Goal: Task Accomplishment & Management: Manage account settings

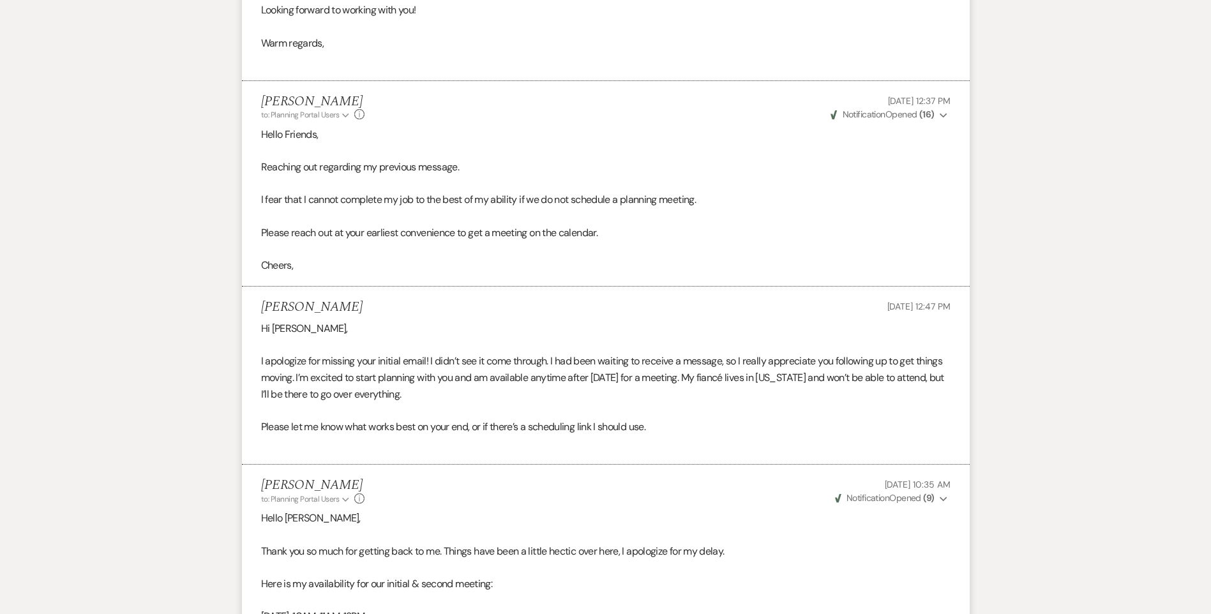
drag, startPoint x: 488, startPoint y: 139, endPoint x: 497, endPoint y: 139, distance: 9.6
click at [488, 139] on p "Hello Friends," at bounding box center [605, 134] width 689 height 17
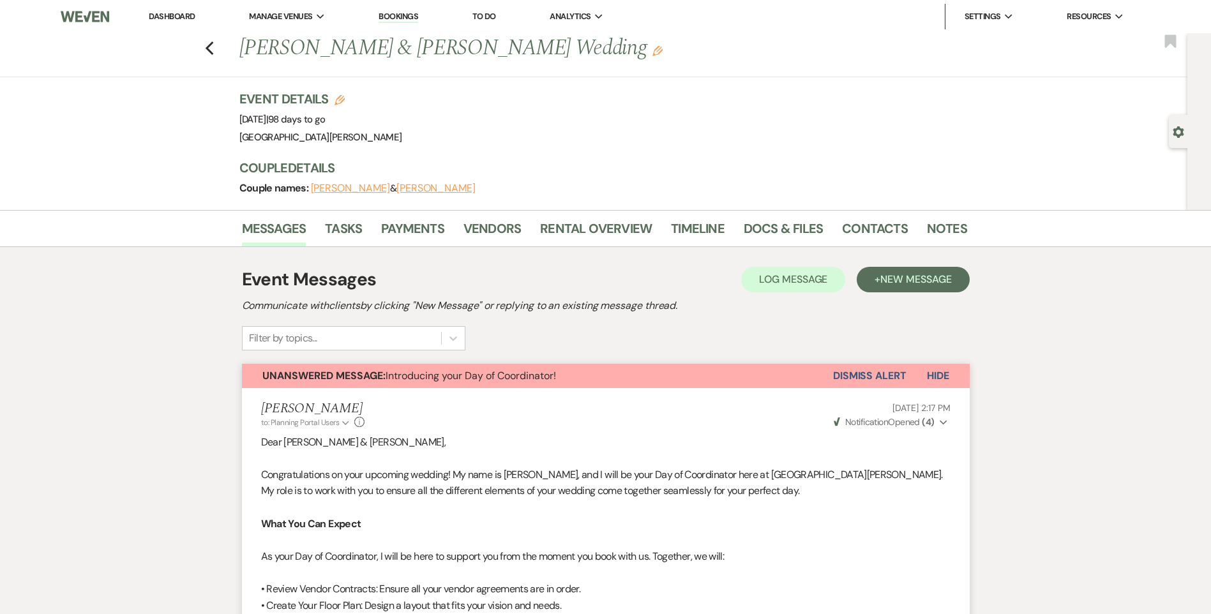
click at [169, 19] on link "Dashboard" at bounding box center [172, 16] width 46 height 11
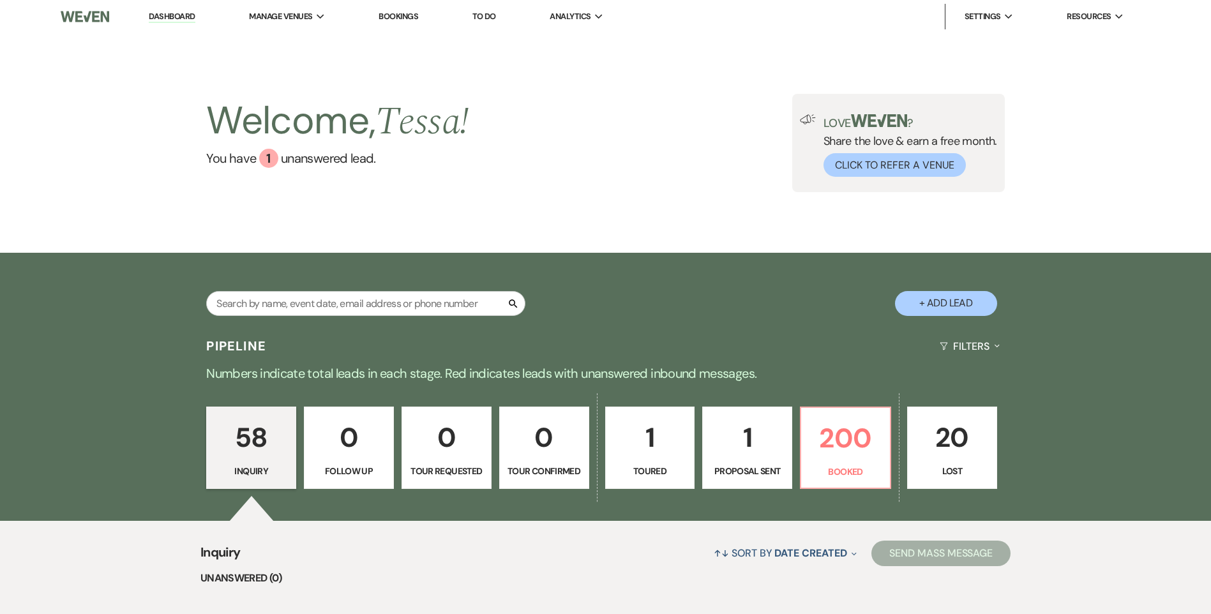
click at [402, 331] on div "Pipeline Filters Expand" at bounding box center [605, 346] width 919 height 34
click at [398, 314] on input "text" at bounding box center [365, 303] width 319 height 25
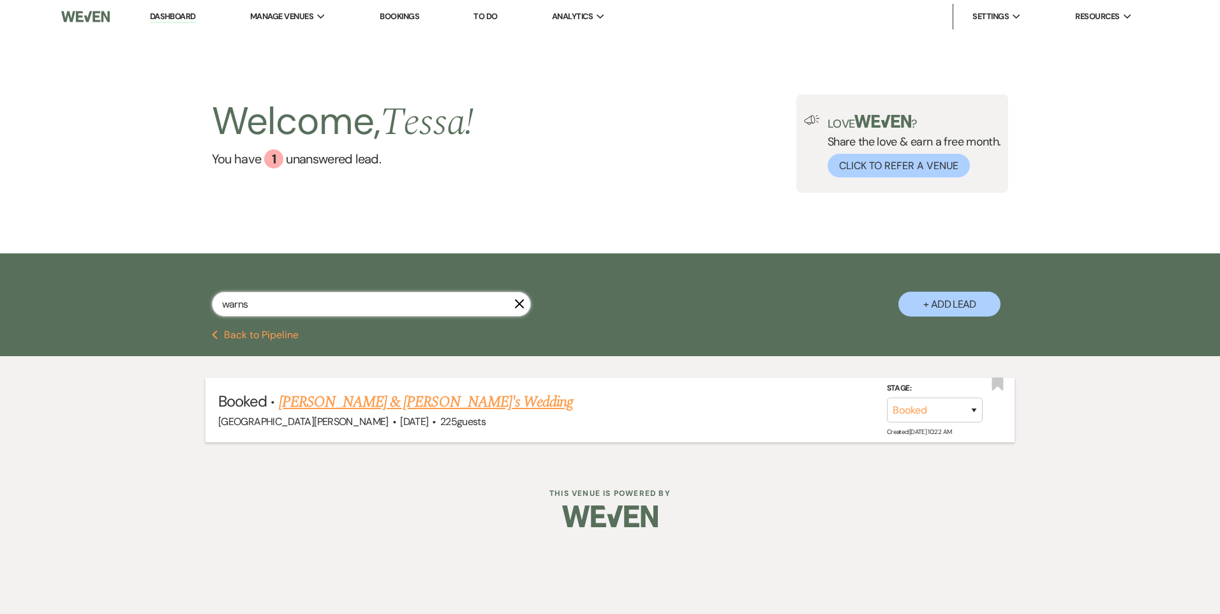
type input "warns"
click at [496, 407] on link "[PERSON_NAME] & [PERSON_NAME]'s Wedding" at bounding box center [426, 402] width 295 height 23
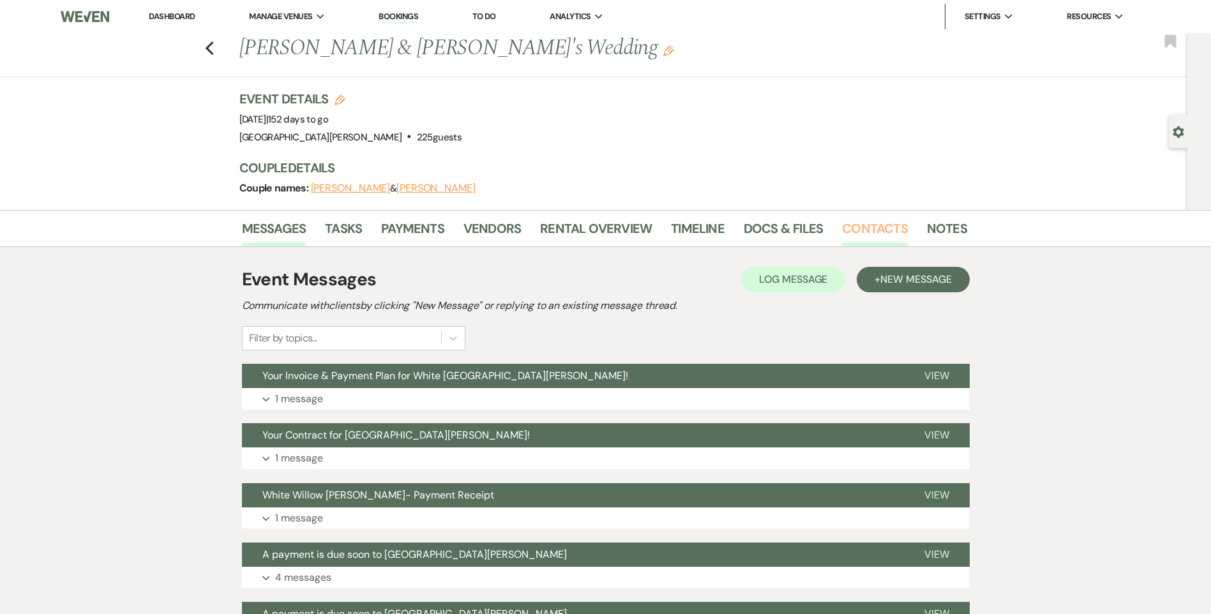
click at [875, 219] on link "Contacts" at bounding box center [875, 232] width 66 height 28
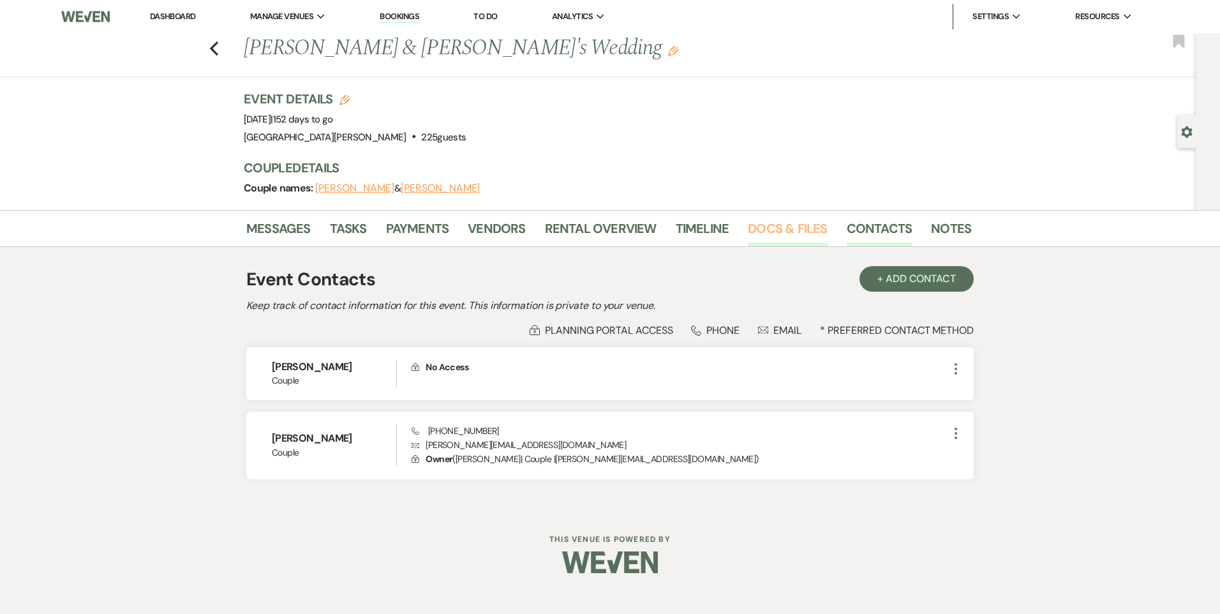
click at [800, 234] on link "Docs & Files" at bounding box center [787, 232] width 79 height 28
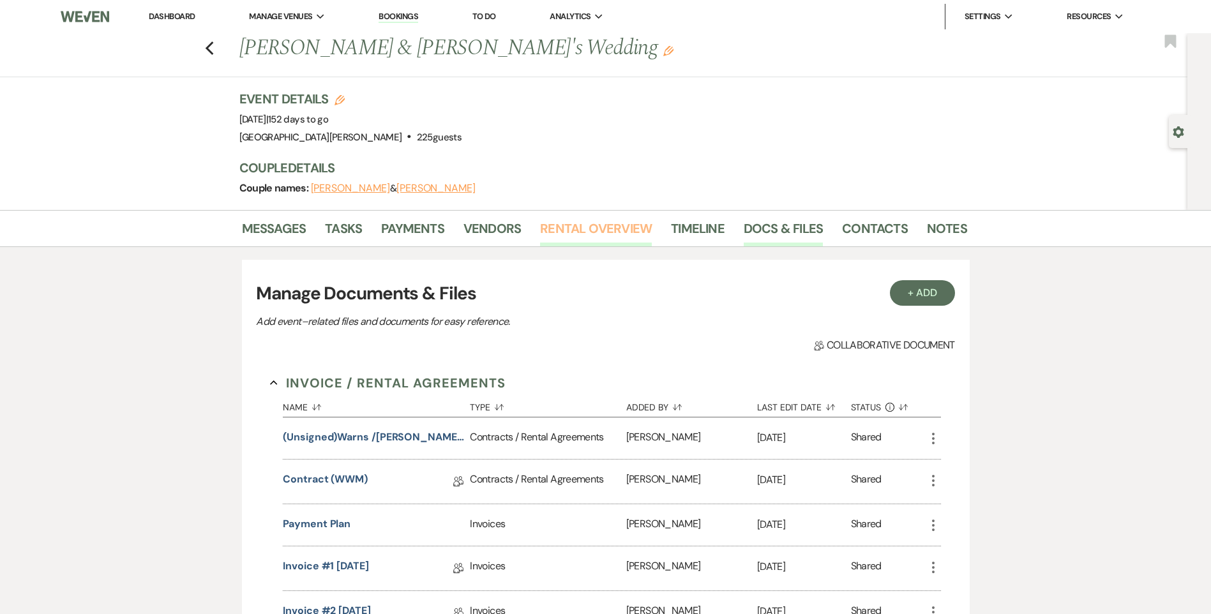
click at [640, 228] on link "Rental Overview" at bounding box center [596, 232] width 112 height 28
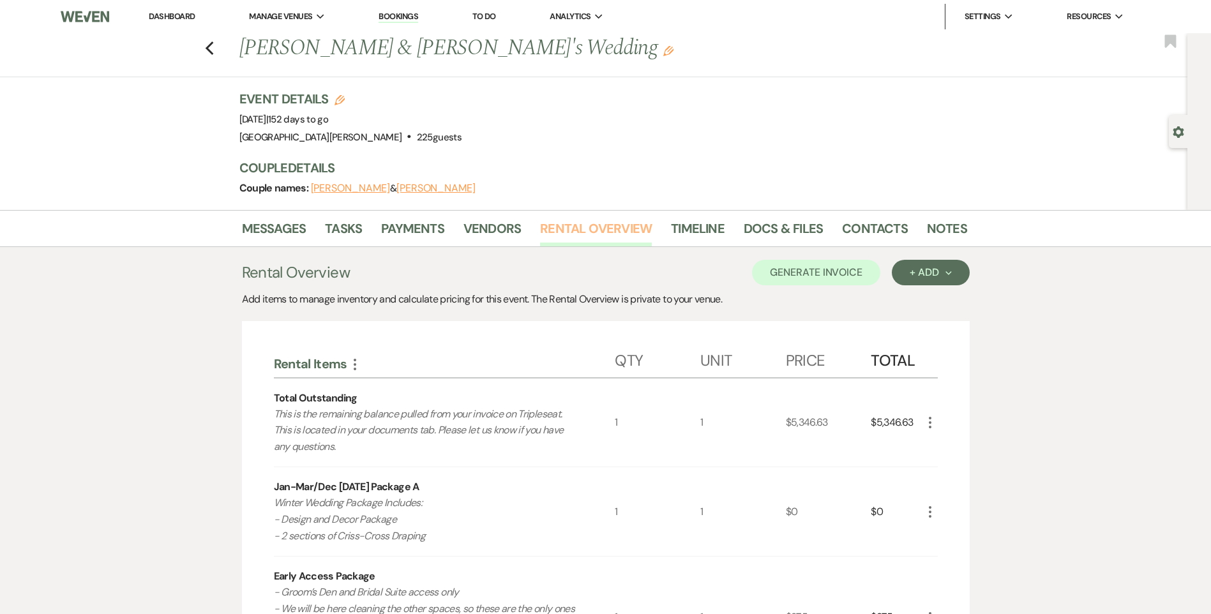
scroll to position [191, 0]
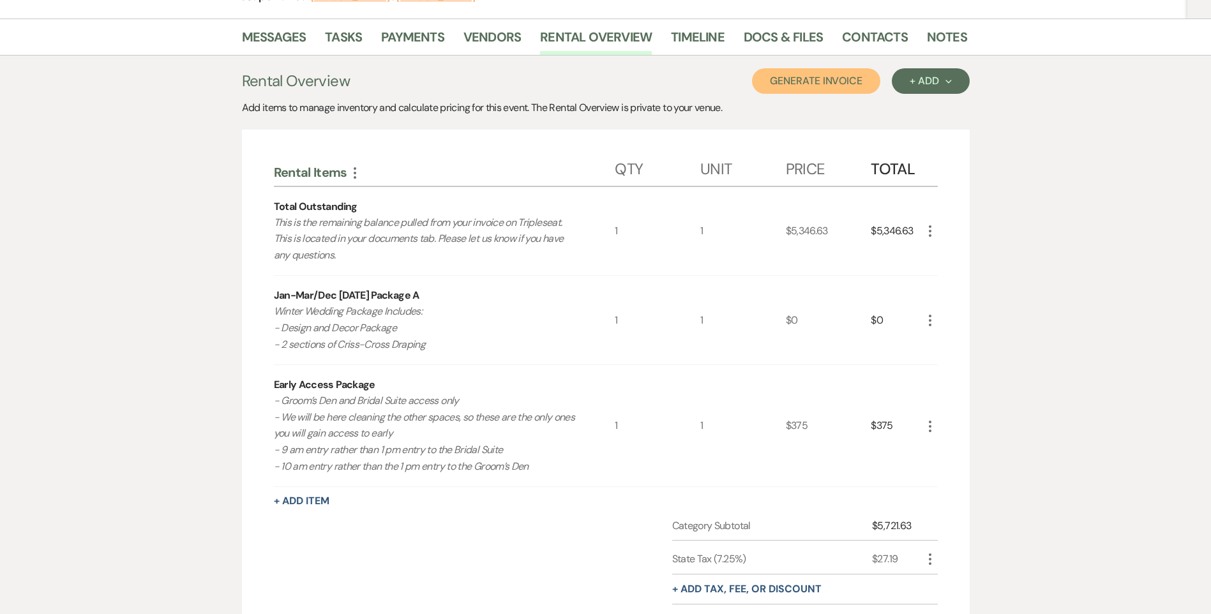
click at [820, 82] on button "Generate Invoice" at bounding box center [816, 81] width 128 height 26
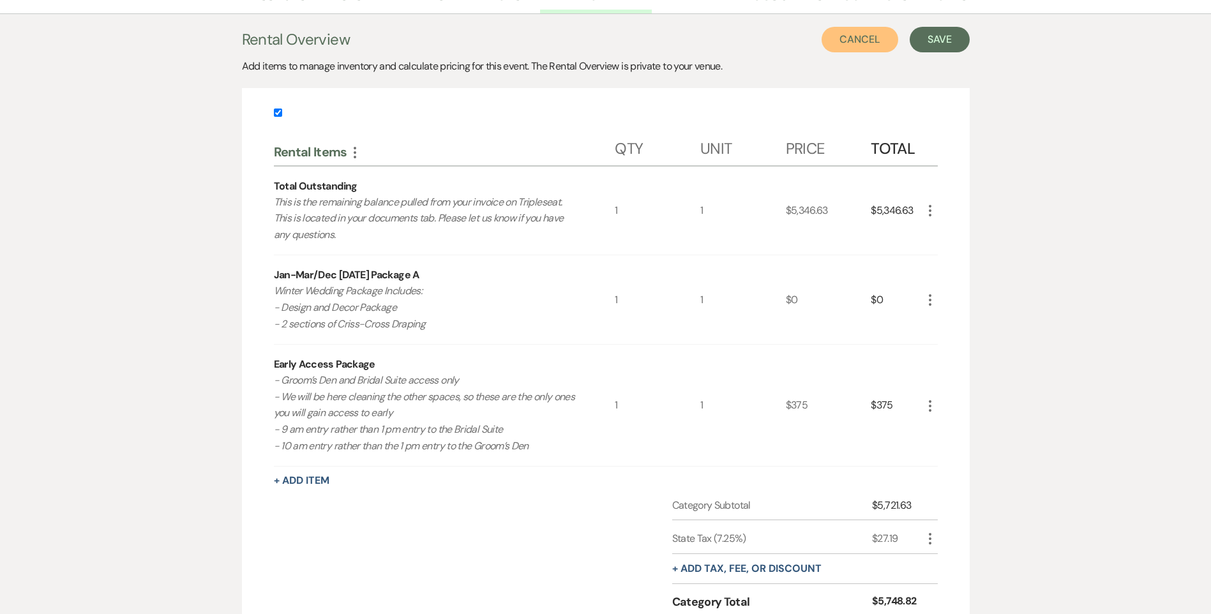
scroll to position [255, 0]
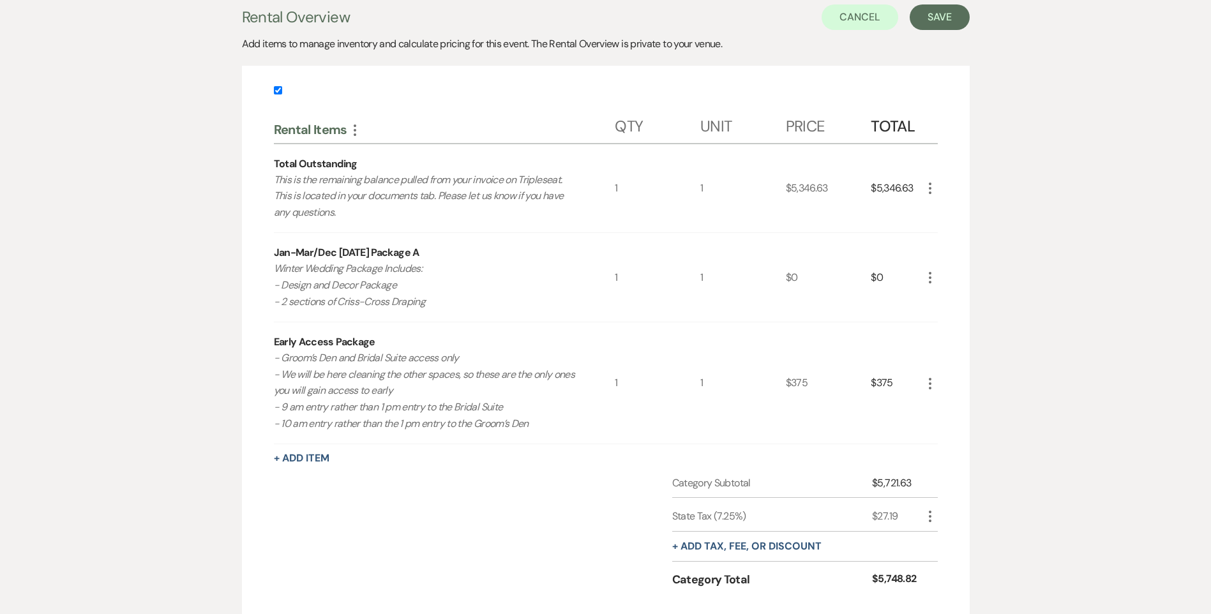
click at [491, 412] on p "- Groom’s Den and Bridal Suite access only - We will be here cleaning the other…" at bounding box center [427, 391] width 307 height 82
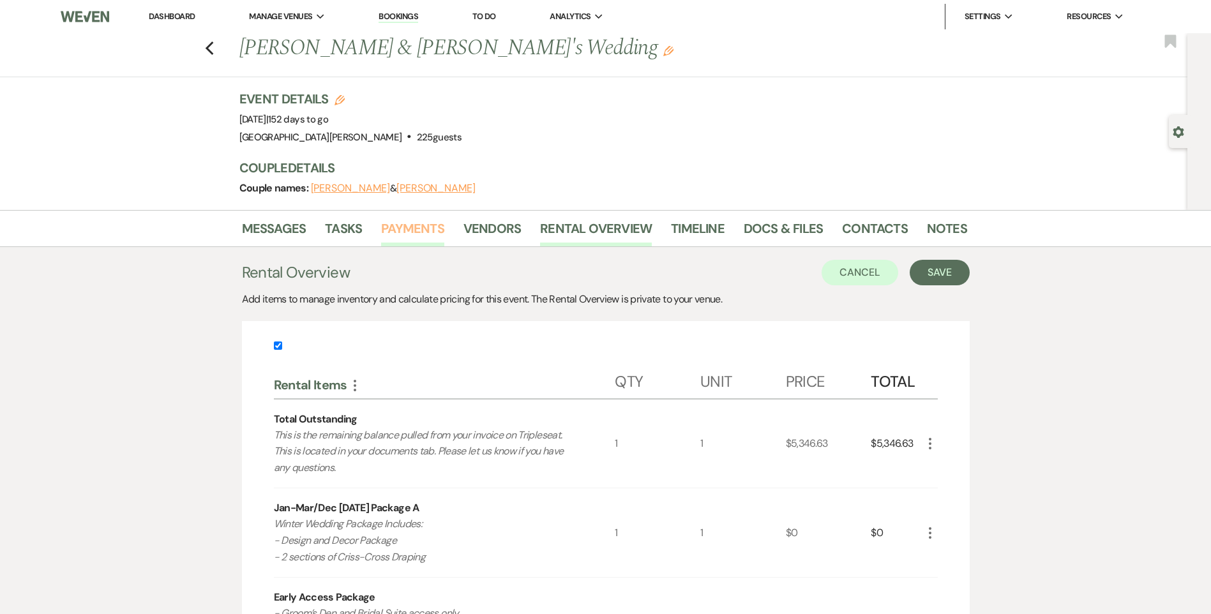
click at [417, 225] on link "Payments" at bounding box center [412, 232] width 63 height 28
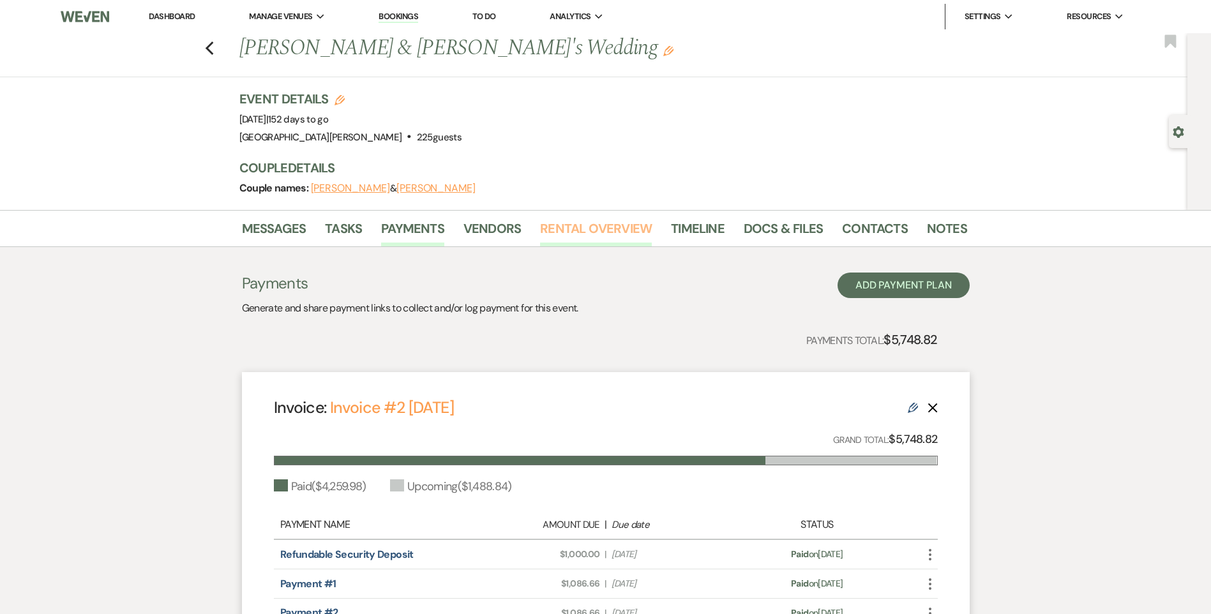
click at [588, 230] on link "Rental Overview" at bounding box center [596, 232] width 112 height 28
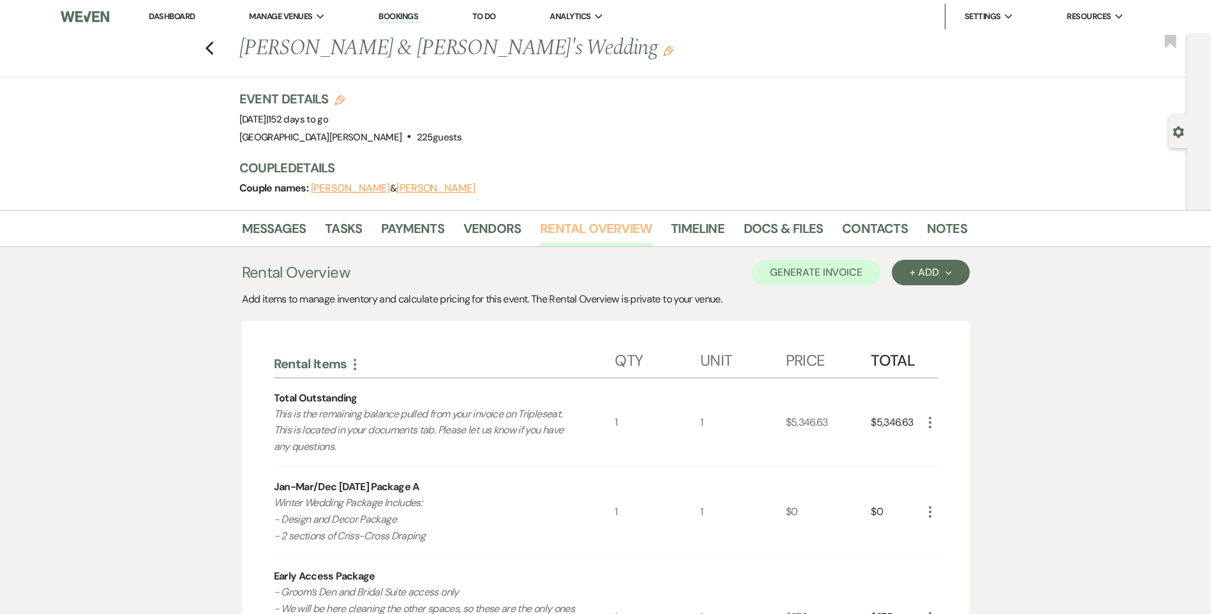
scroll to position [255, 0]
